Goal: Transaction & Acquisition: Subscribe to service/newsletter

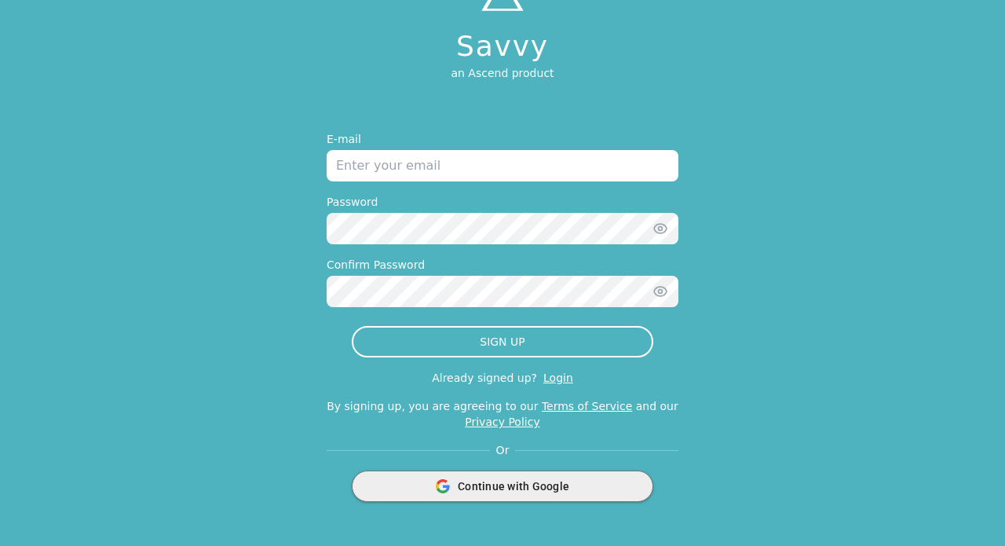
scroll to position [92, 0]
click at [557, 484] on span "Continue with Google" at bounding box center [514, 486] width 112 height 16
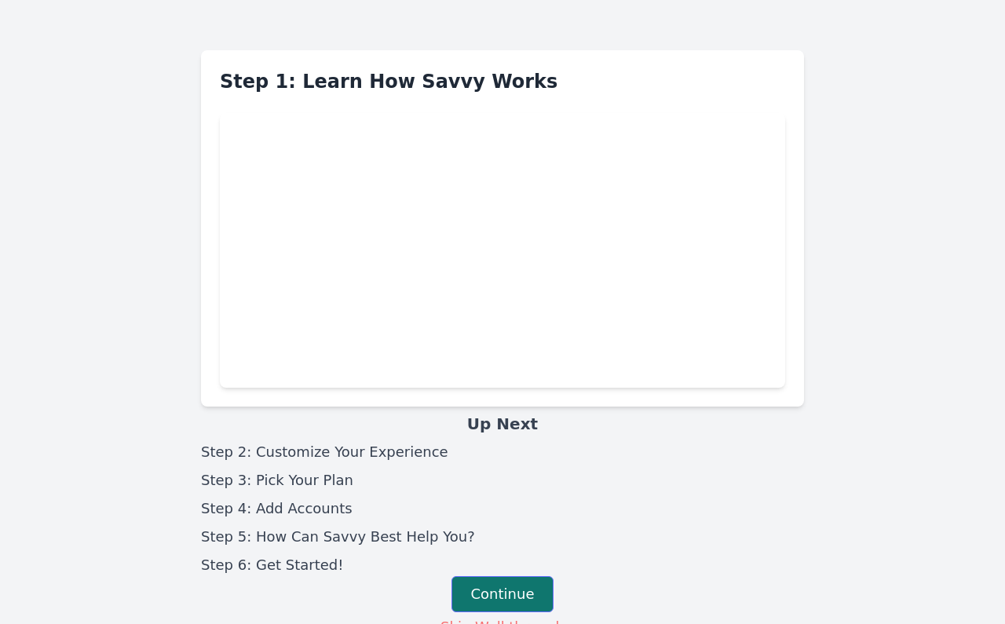
click at [518, 545] on button "Continue" at bounding box center [503, 594] width 103 height 36
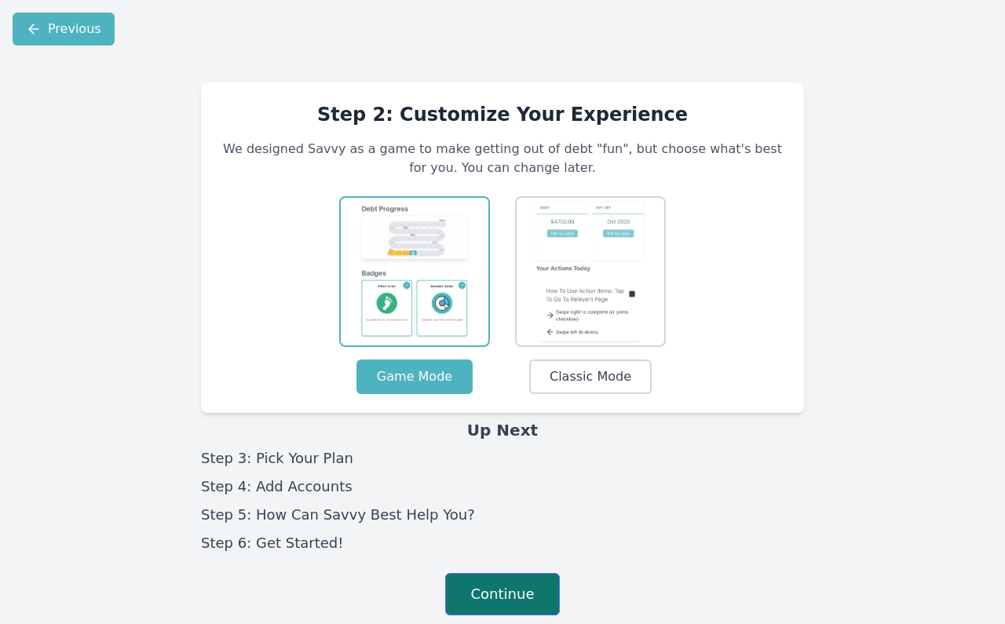
click at [523, 545] on button "Continue" at bounding box center [502, 594] width 115 height 42
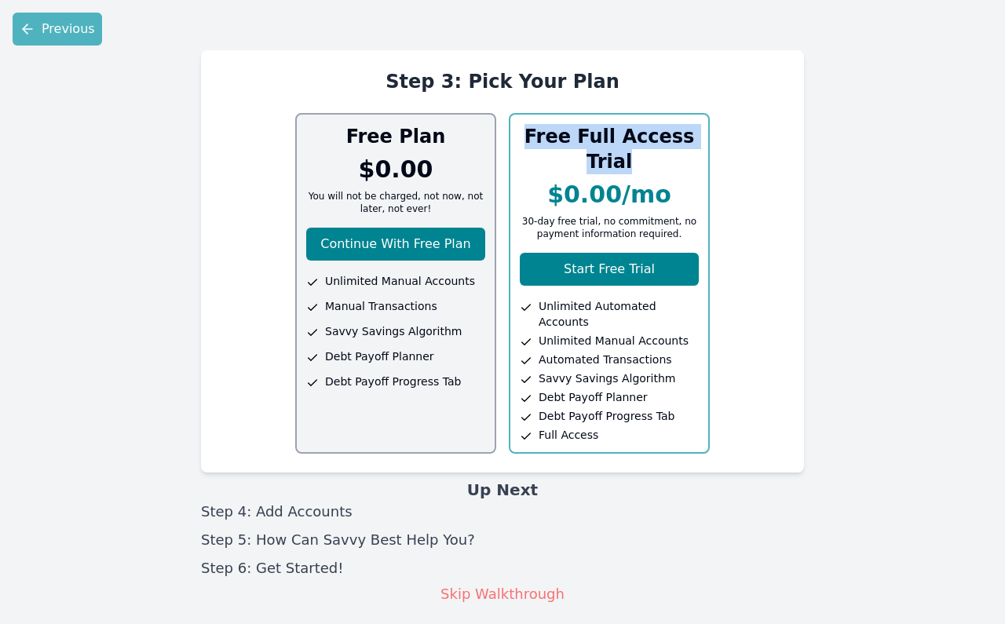
drag, startPoint x: 537, startPoint y: 130, endPoint x: 677, endPoint y: 163, distance: 143.4
click at [677, 163] on h3 "Free Full Access Trial" at bounding box center [609, 149] width 179 height 50
click at [616, 270] on button "Start Free Trial" at bounding box center [609, 269] width 179 height 33
